Goal: Task Accomplishment & Management: Manage account settings

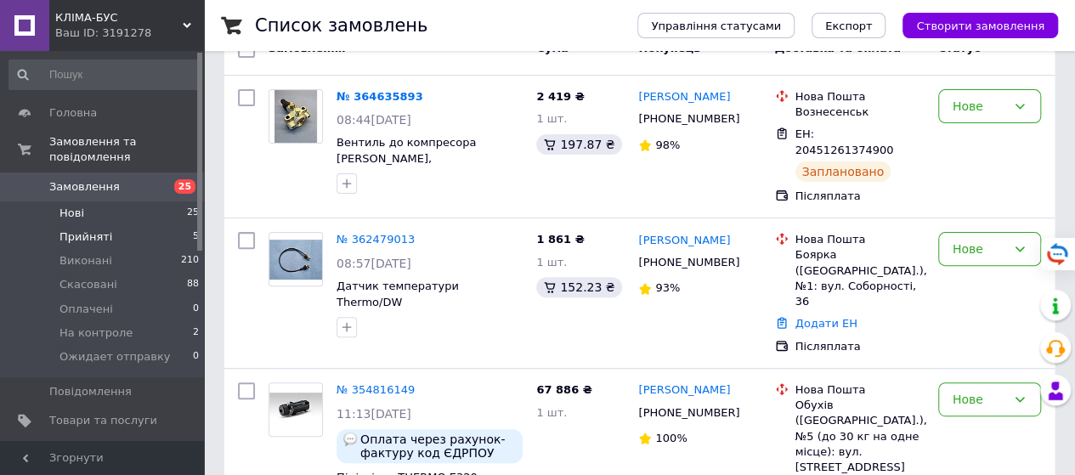
scroll to position [170, 0]
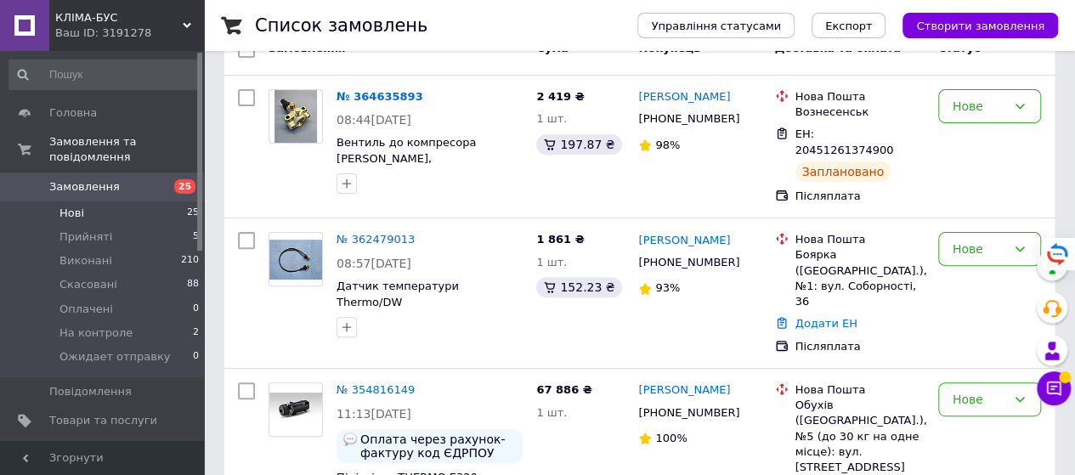
click at [76, 206] on span "Нові" at bounding box center [71, 213] width 25 height 15
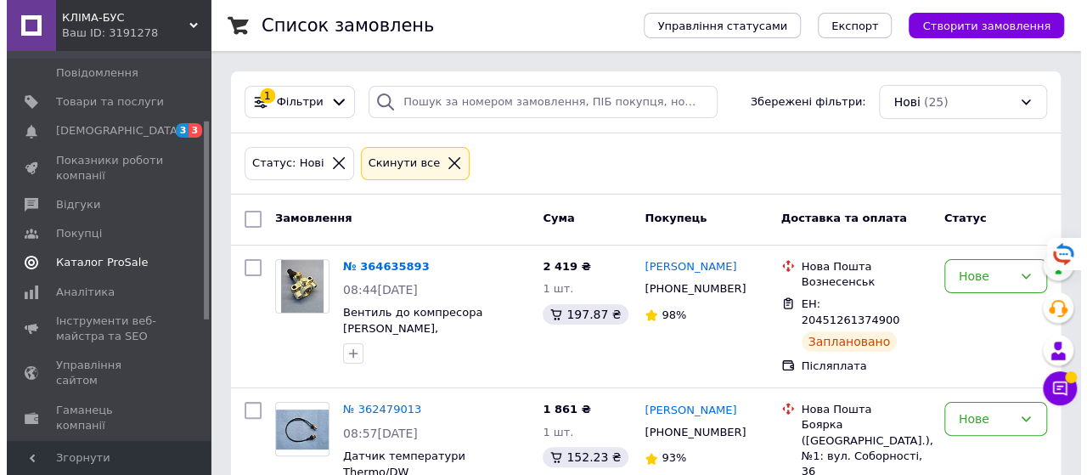
scroll to position [340, 0]
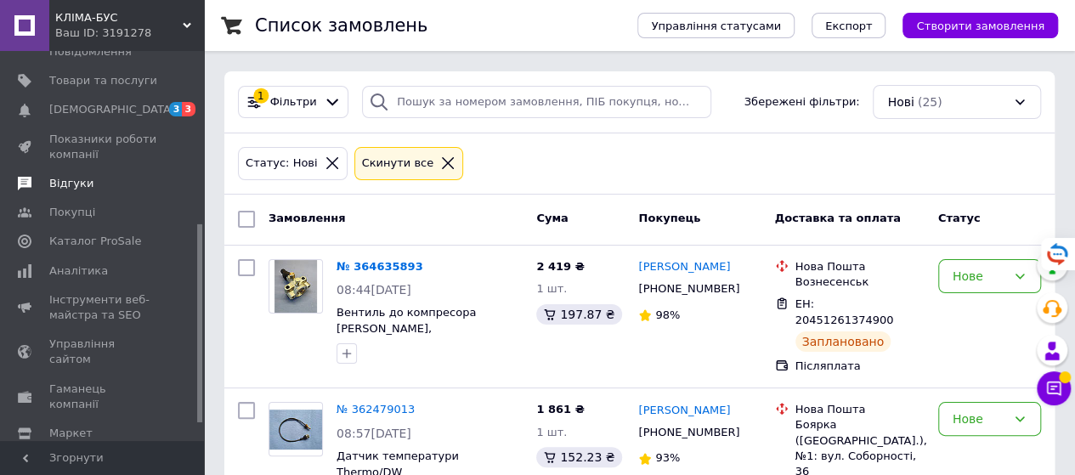
click at [71, 176] on span "Відгуки" at bounding box center [71, 183] width 44 height 15
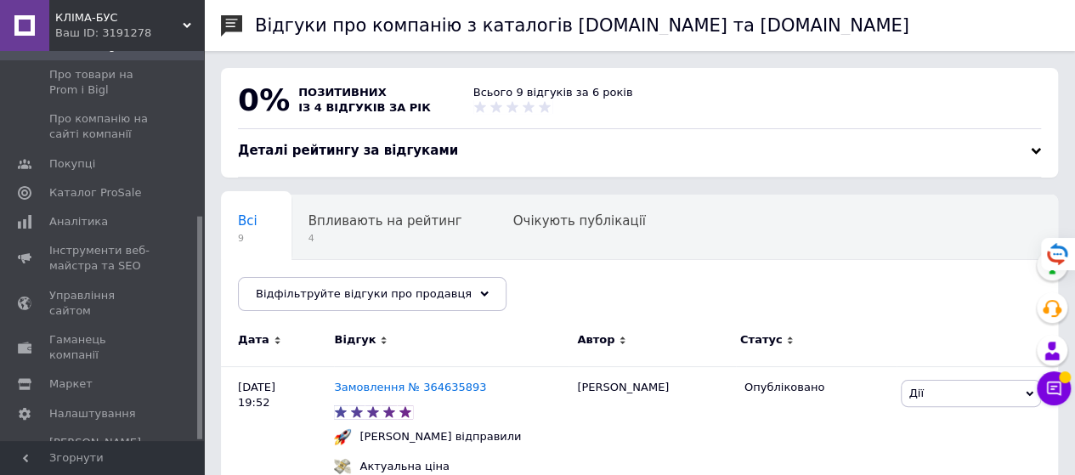
scroll to position [170, 0]
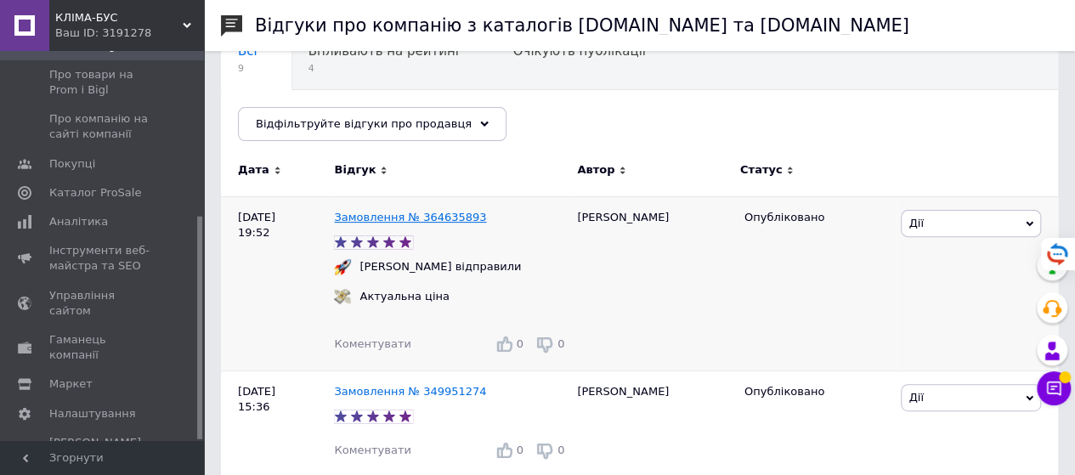
click at [425, 212] on link "Замовлення № 364635893" at bounding box center [410, 217] width 152 height 13
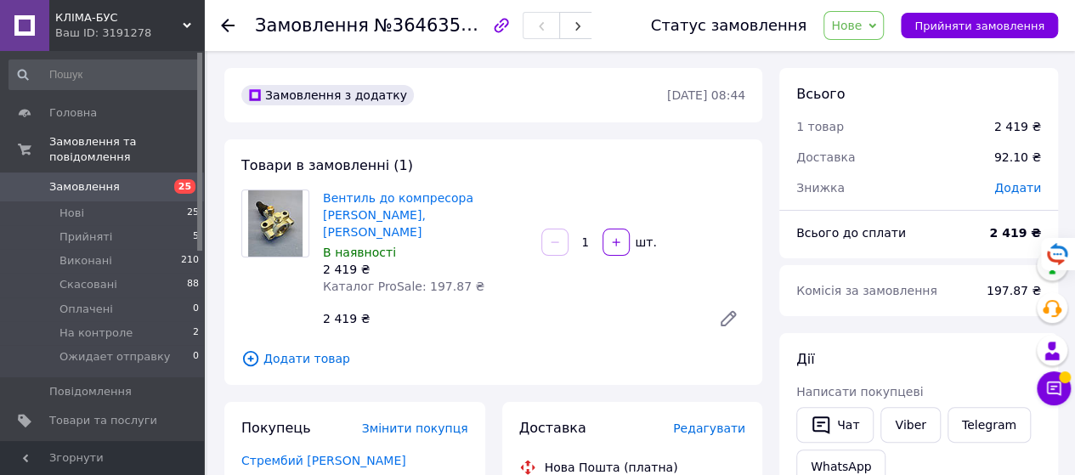
click at [229, 22] on icon at bounding box center [228, 26] width 14 height 14
